Goal: Transaction & Acquisition: Purchase product/service

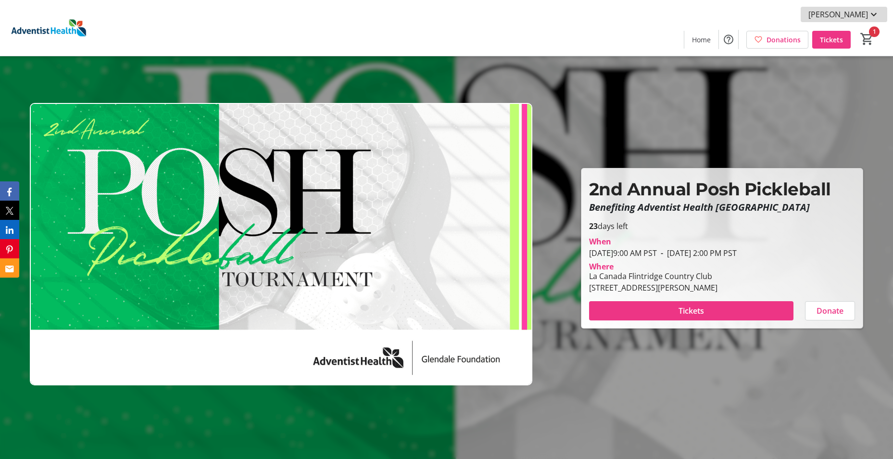
click at [435, 15] on mat-icon at bounding box center [874, 15] width 12 height 12
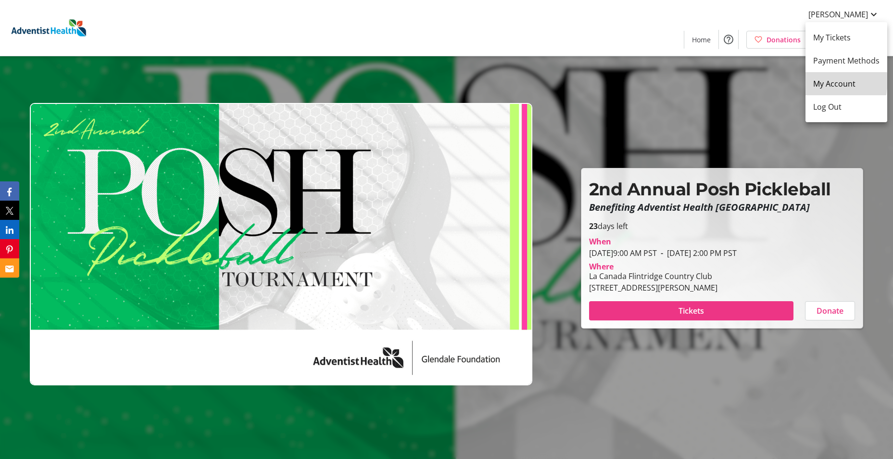
click at [435, 81] on span "My Account" at bounding box center [846, 84] width 66 height 12
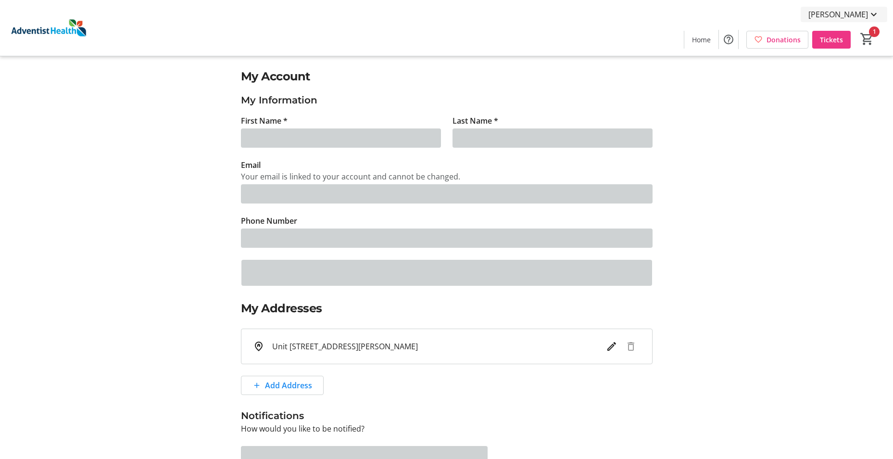
type input "[PERSON_NAME]"
type input "[EMAIL_ADDRESS][DOMAIN_NAME]"
type input "[PHONE_NUMBER]"
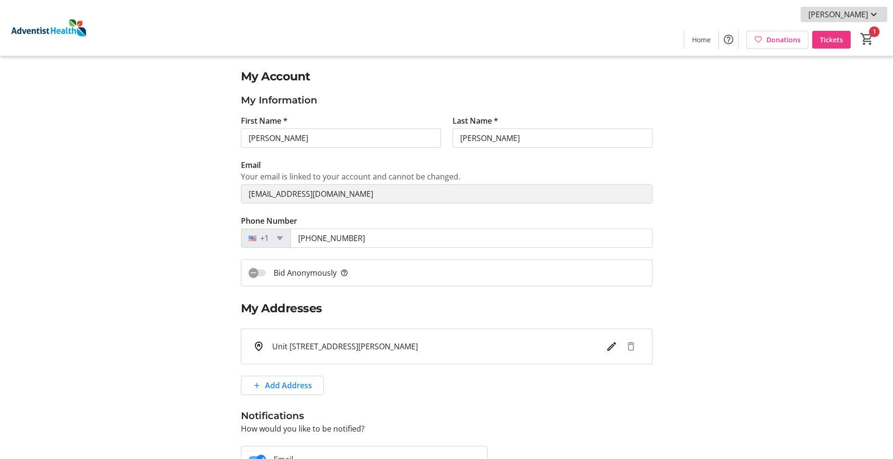
click at [435, 12] on span "[PERSON_NAME]" at bounding box center [838, 15] width 60 height 12
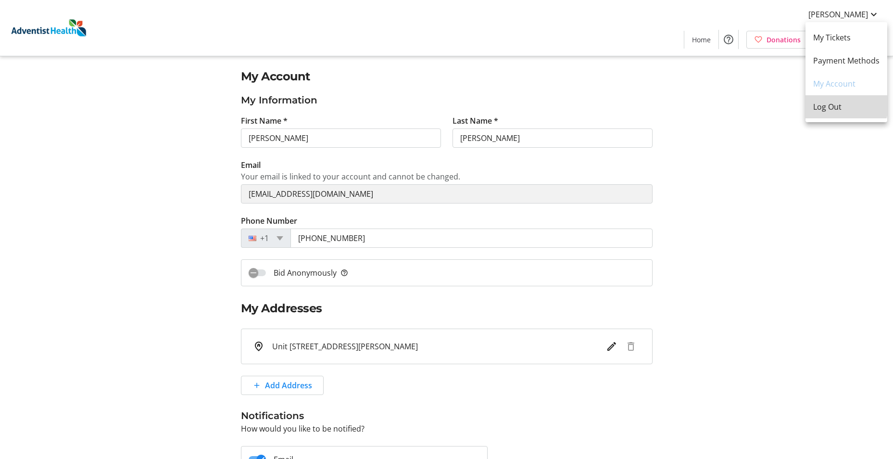
click at [435, 104] on span "Log Out" at bounding box center [846, 107] width 66 height 12
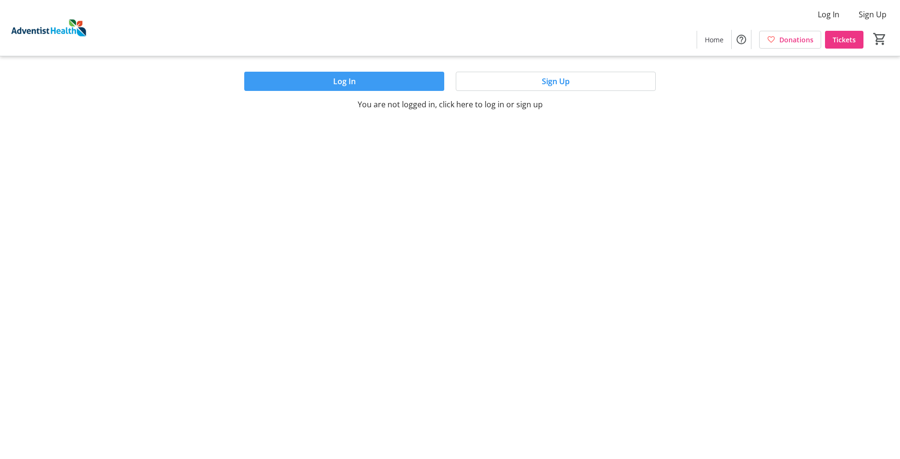
click at [411, 77] on span at bounding box center [344, 81] width 200 height 23
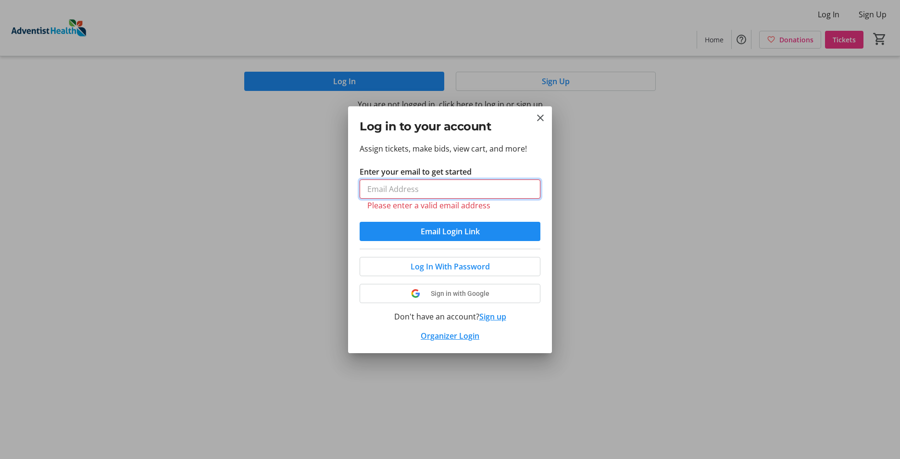
click at [435, 181] on input "Enter your email to get started" at bounding box center [450, 188] width 181 height 19
paste input "[EMAIL_ADDRESS][DOMAIN_NAME]"
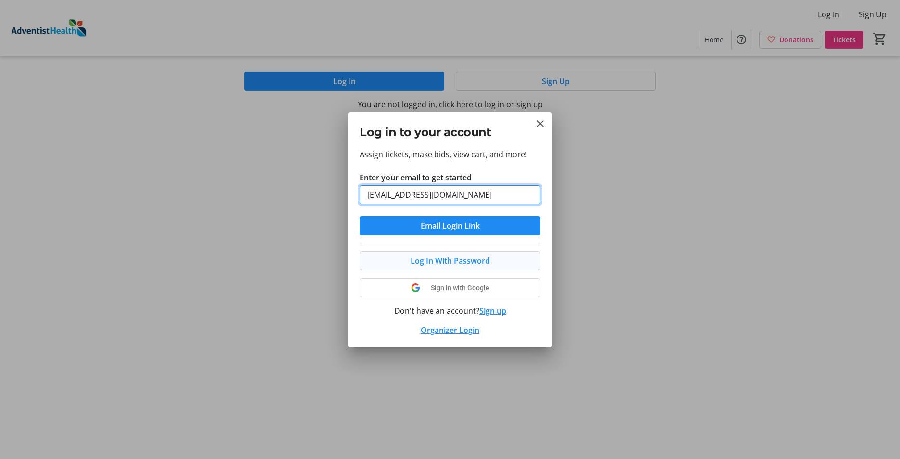
type input "[EMAIL_ADDRESS][DOMAIN_NAME]"
click at [435, 264] on span "Log In With Password" at bounding box center [450, 261] width 79 height 12
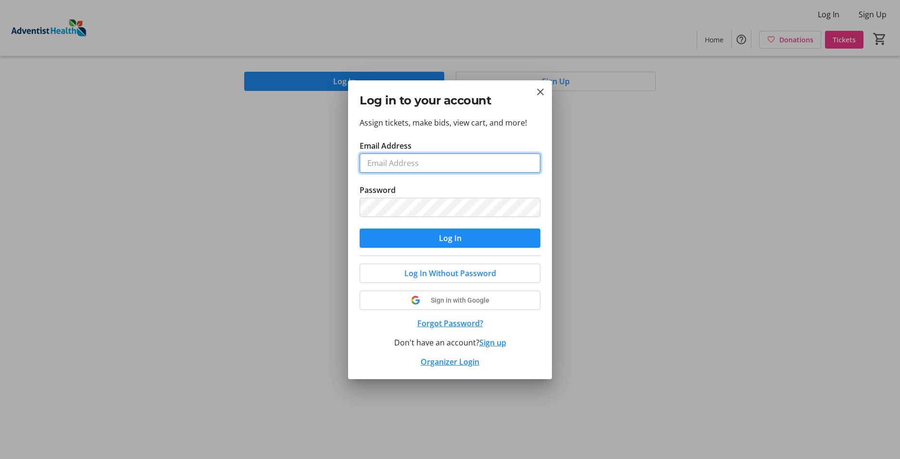
click at [435, 154] on input "Email Address" at bounding box center [450, 162] width 181 height 19
paste input "[EMAIL_ADDRESS][DOMAIN_NAME]"
type input "[EMAIL_ADDRESS][DOMAIN_NAME]"
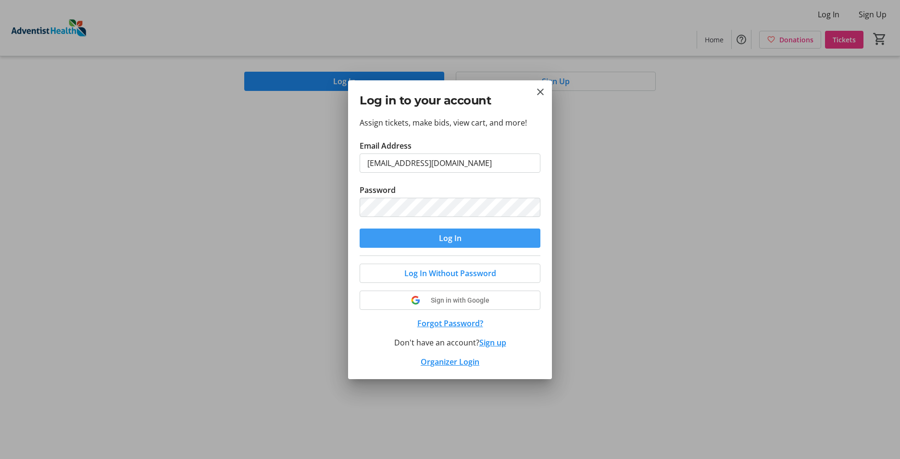
click at [435, 231] on span "submit" at bounding box center [450, 238] width 181 height 23
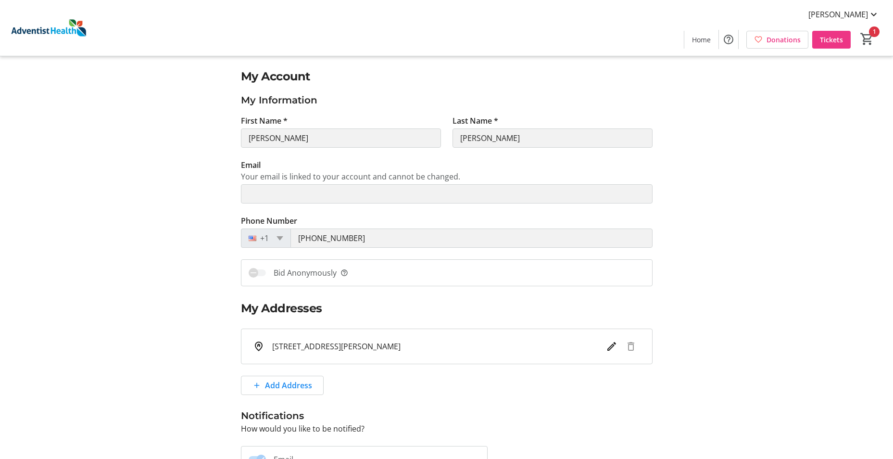
click at [52, 30] on img at bounding box center [49, 28] width 86 height 48
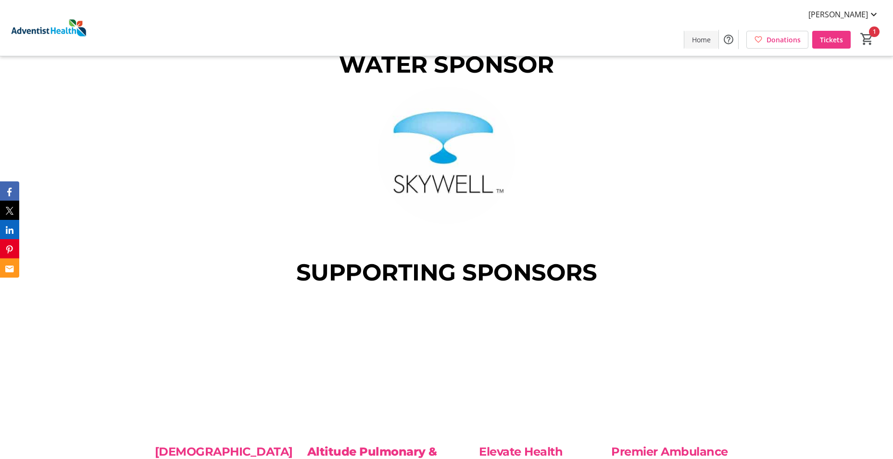
click at [435, 39] on span "Home" at bounding box center [701, 40] width 19 height 10
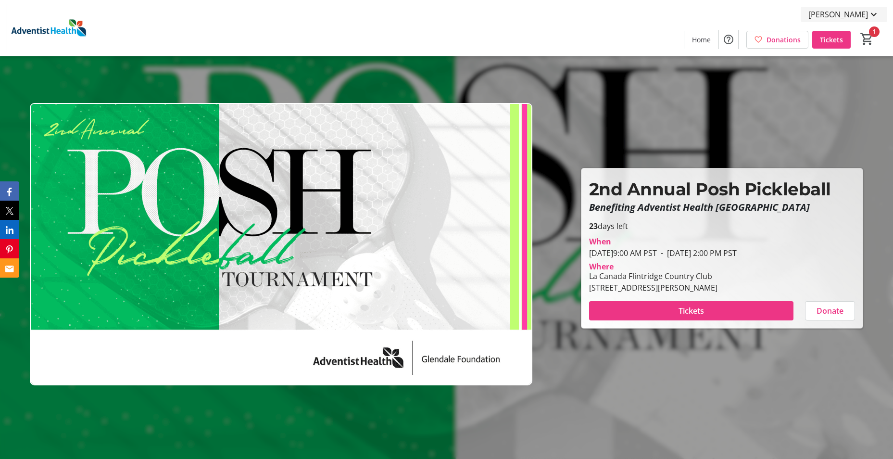
click at [435, 10] on span "[PERSON_NAME]" at bounding box center [838, 15] width 60 height 12
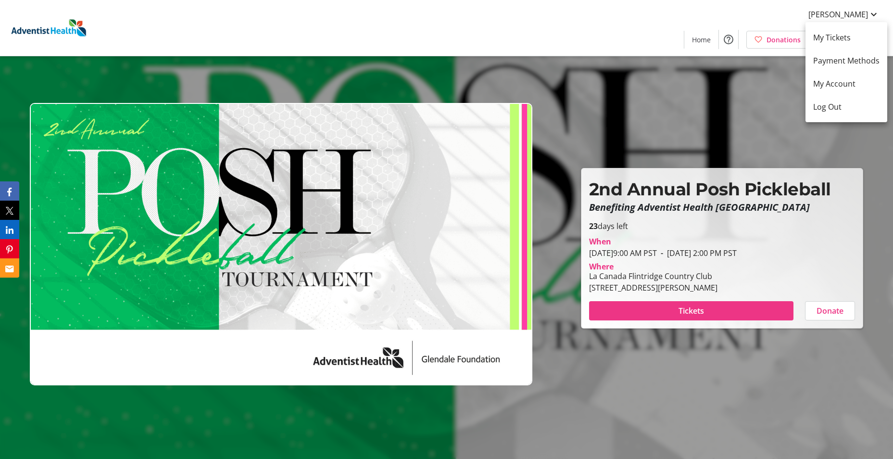
drag, startPoint x: 529, startPoint y: 3, endPoint x: 541, endPoint y: 15, distance: 17.0
click at [435, 6] on div at bounding box center [446, 229] width 893 height 459
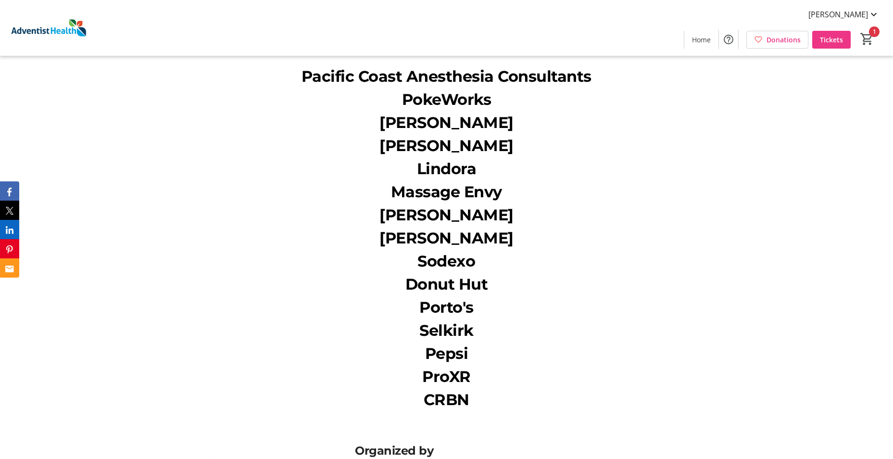
scroll to position [2650, 0]
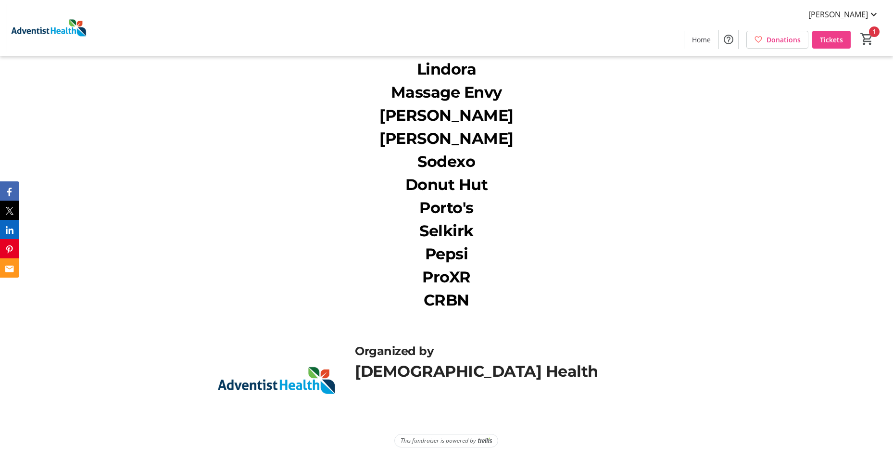
click at [435, 37] on span "Tickets" at bounding box center [831, 40] width 23 height 10
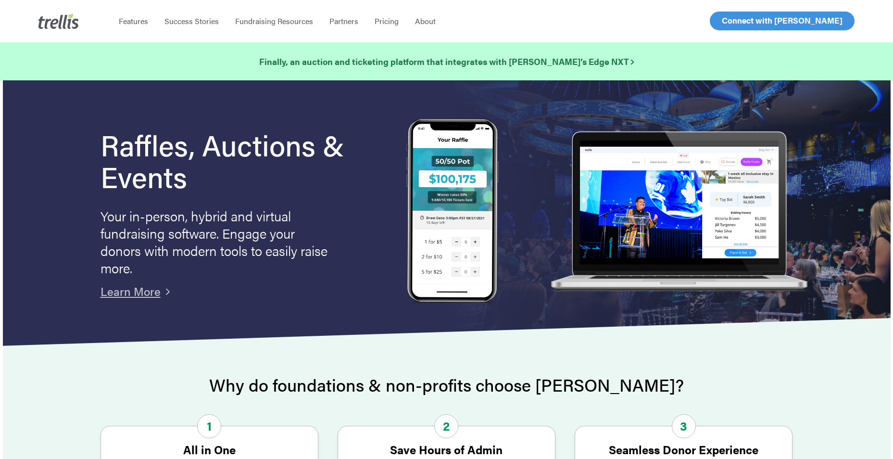
click at [739, 20] on span "Log In" at bounding box center [732, 21] width 23 height 12
